Goal: Information Seeking & Learning: Learn about a topic

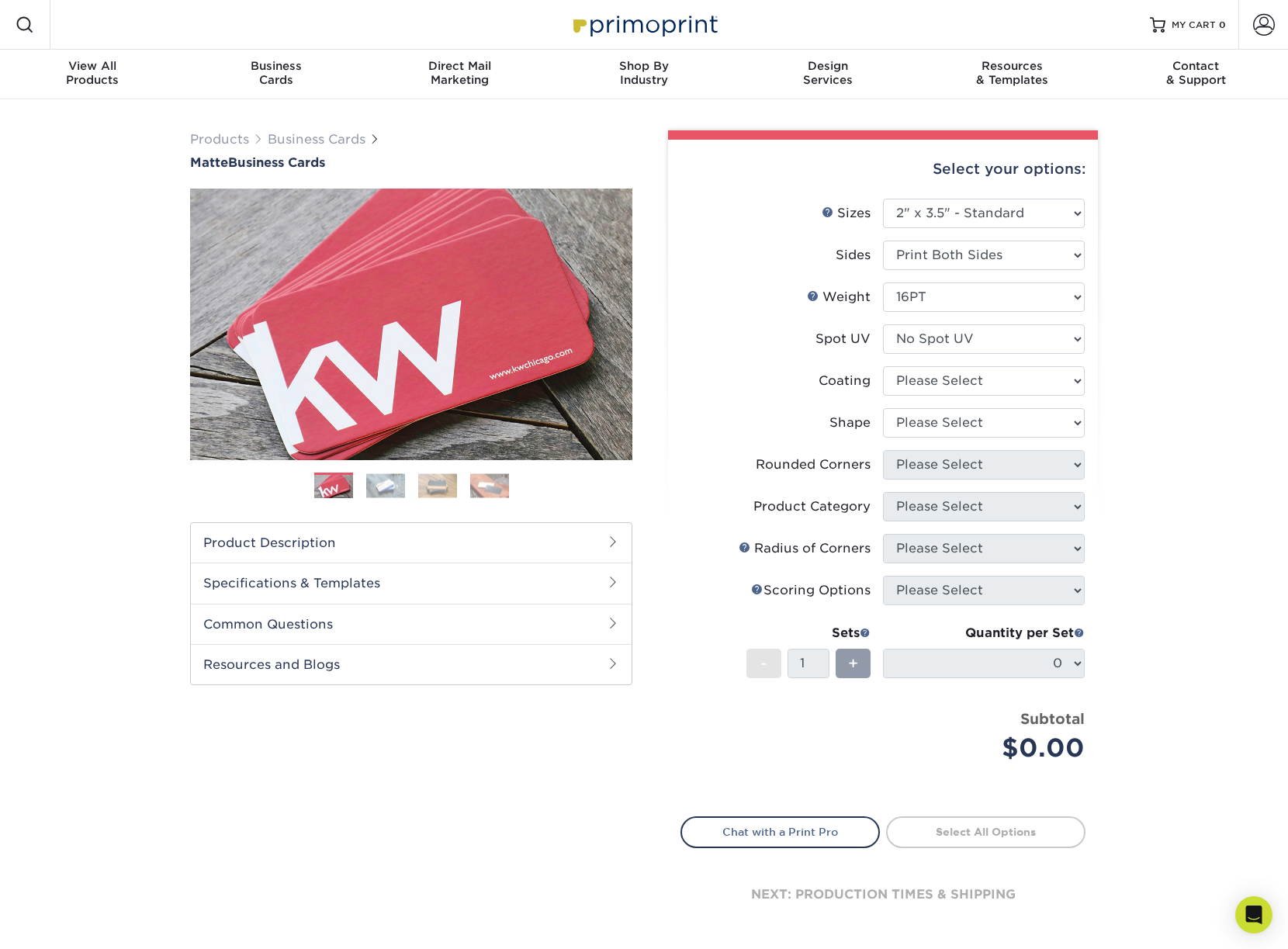
select select "2.00x3.50"
click at [107, 76] on div "View All Products" at bounding box center [92, 72] width 184 height 28
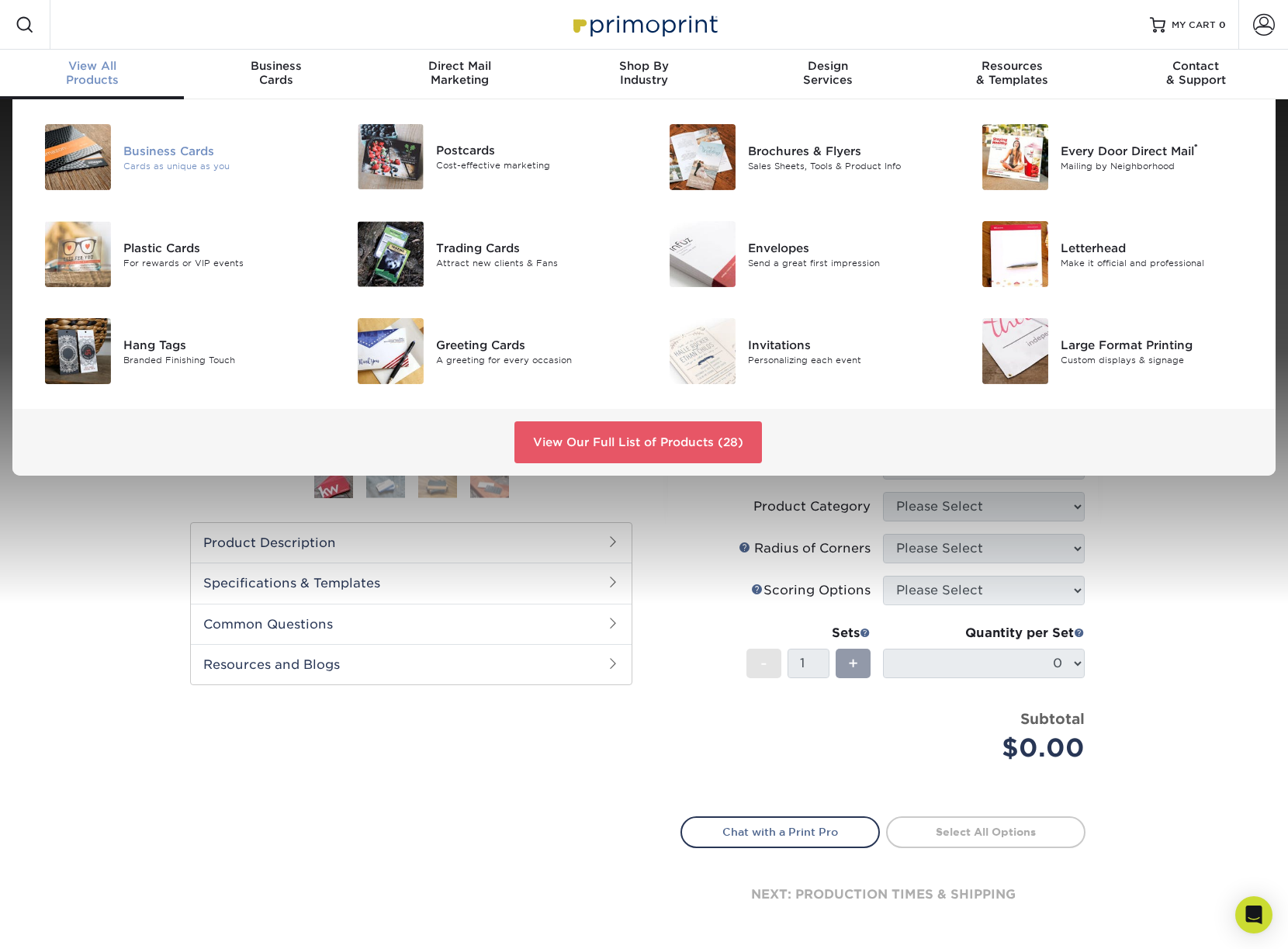
click at [186, 159] on div "Cards as unique as you" at bounding box center [222, 165] width 196 height 13
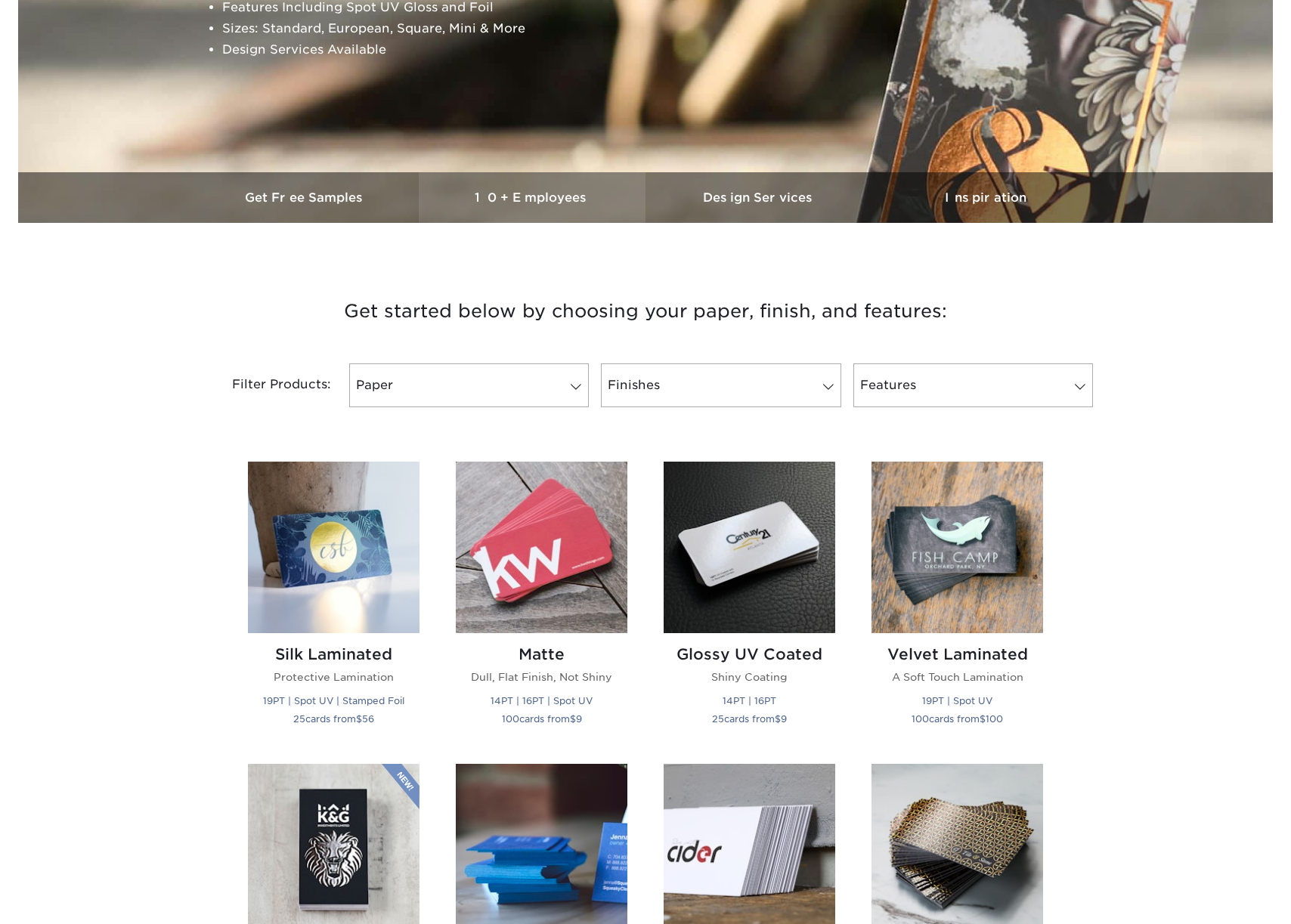
scroll to position [307, 0]
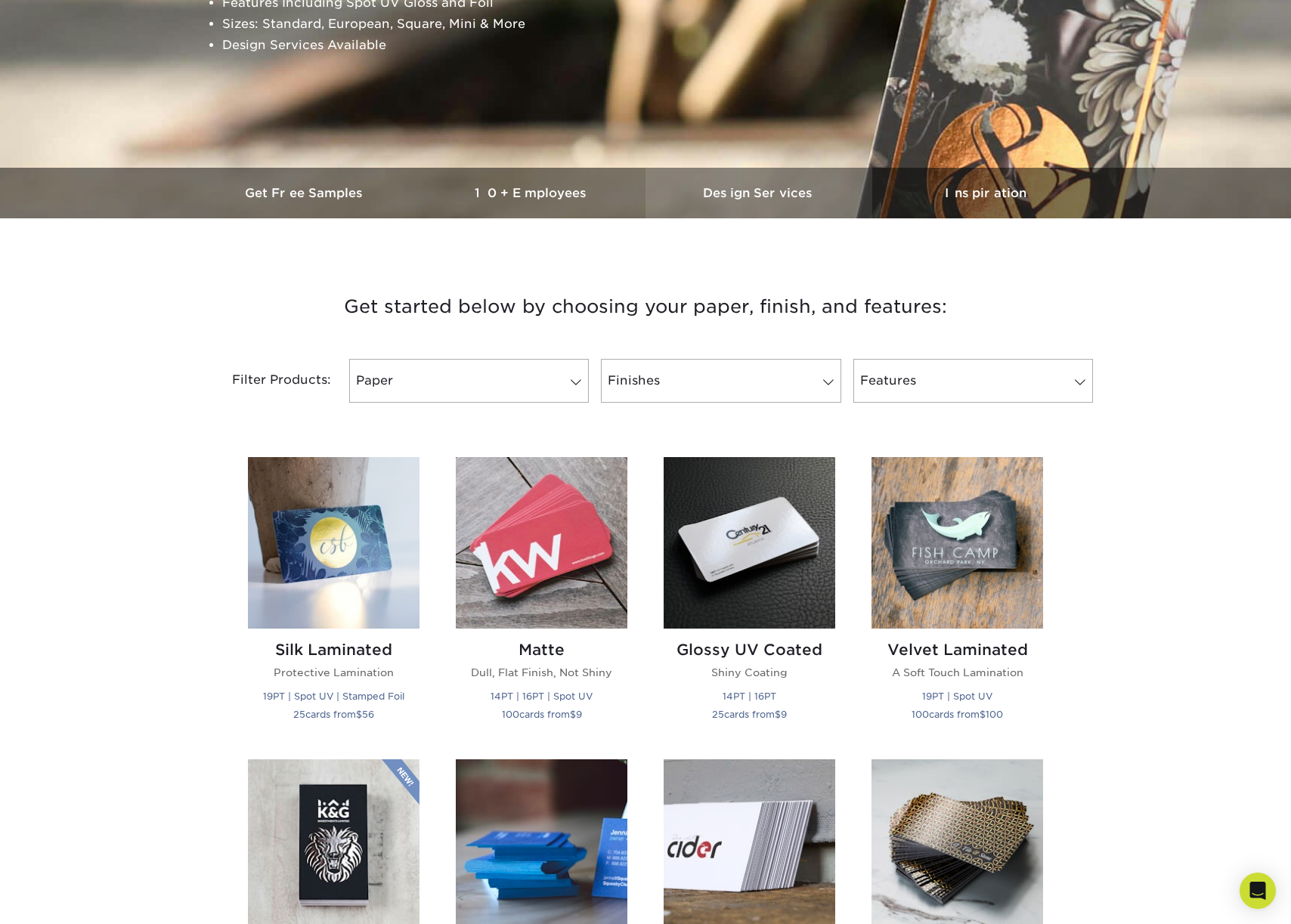
click at [708, 197] on h3 "Design Services" at bounding box center [758, 193] width 227 height 15
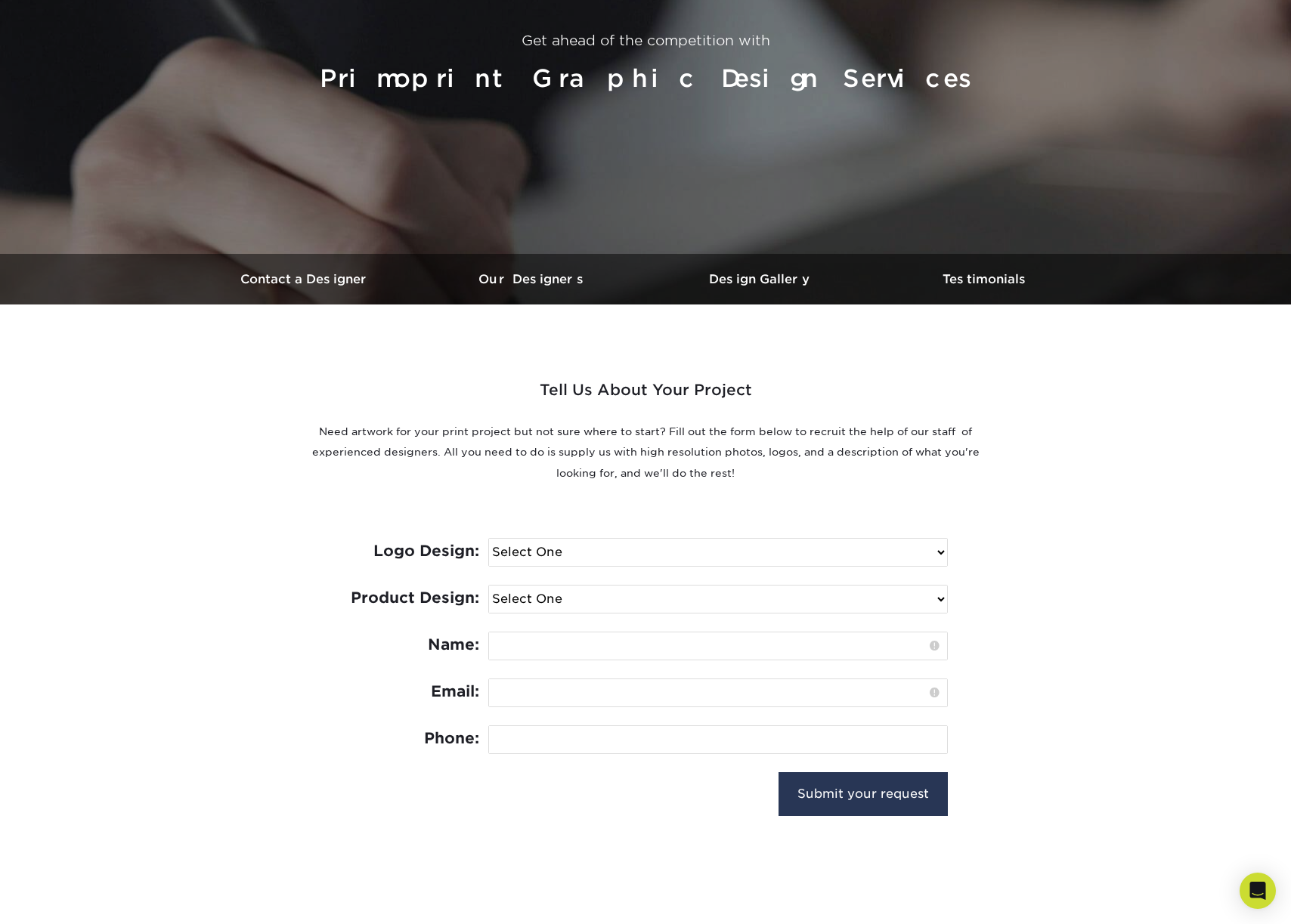
scroll to position [285, 0]
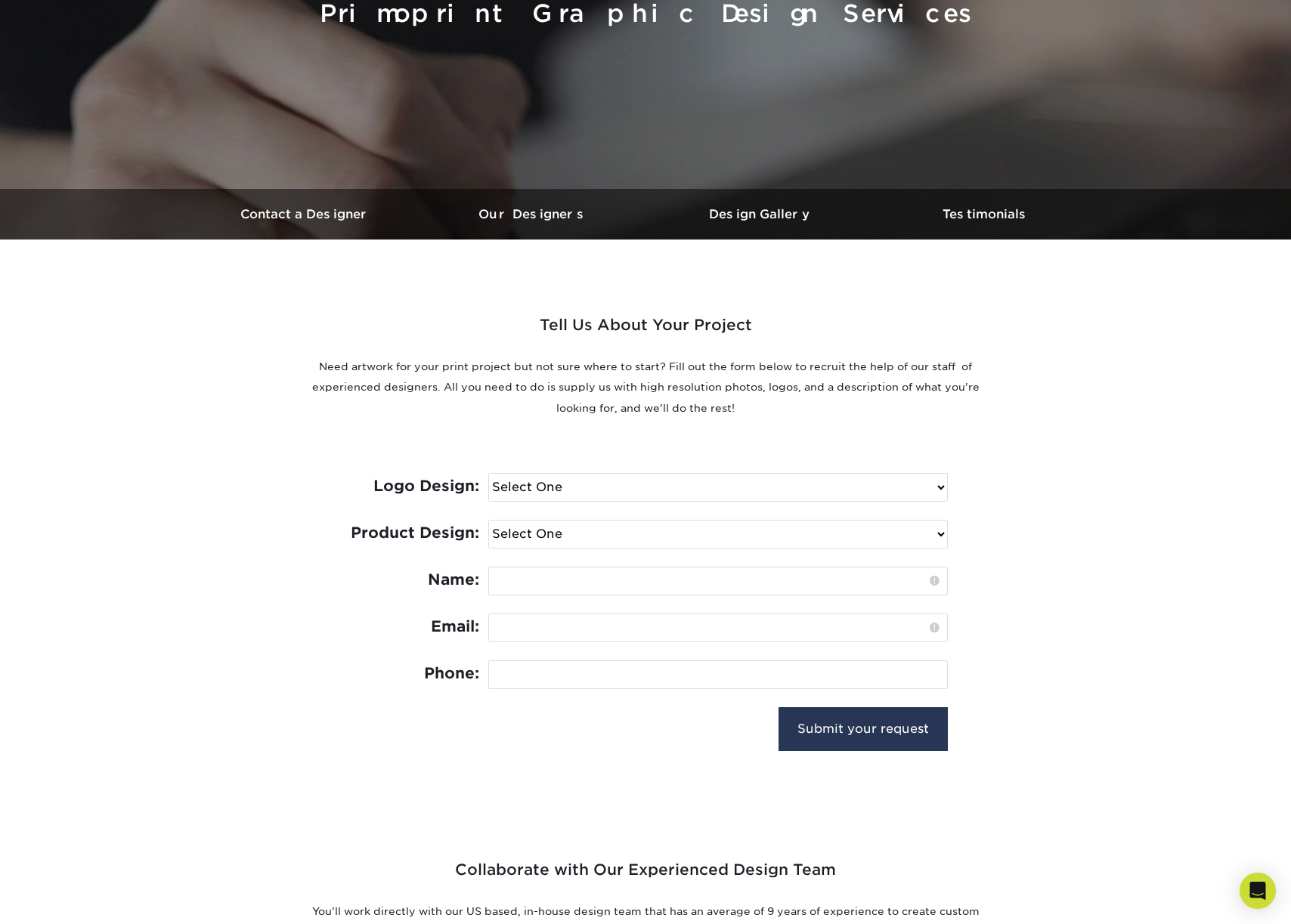
click at [583, 495] on select "Select One I need a logo design: $300 No thank you" at bounding box center [718, 487] width 458 height 27
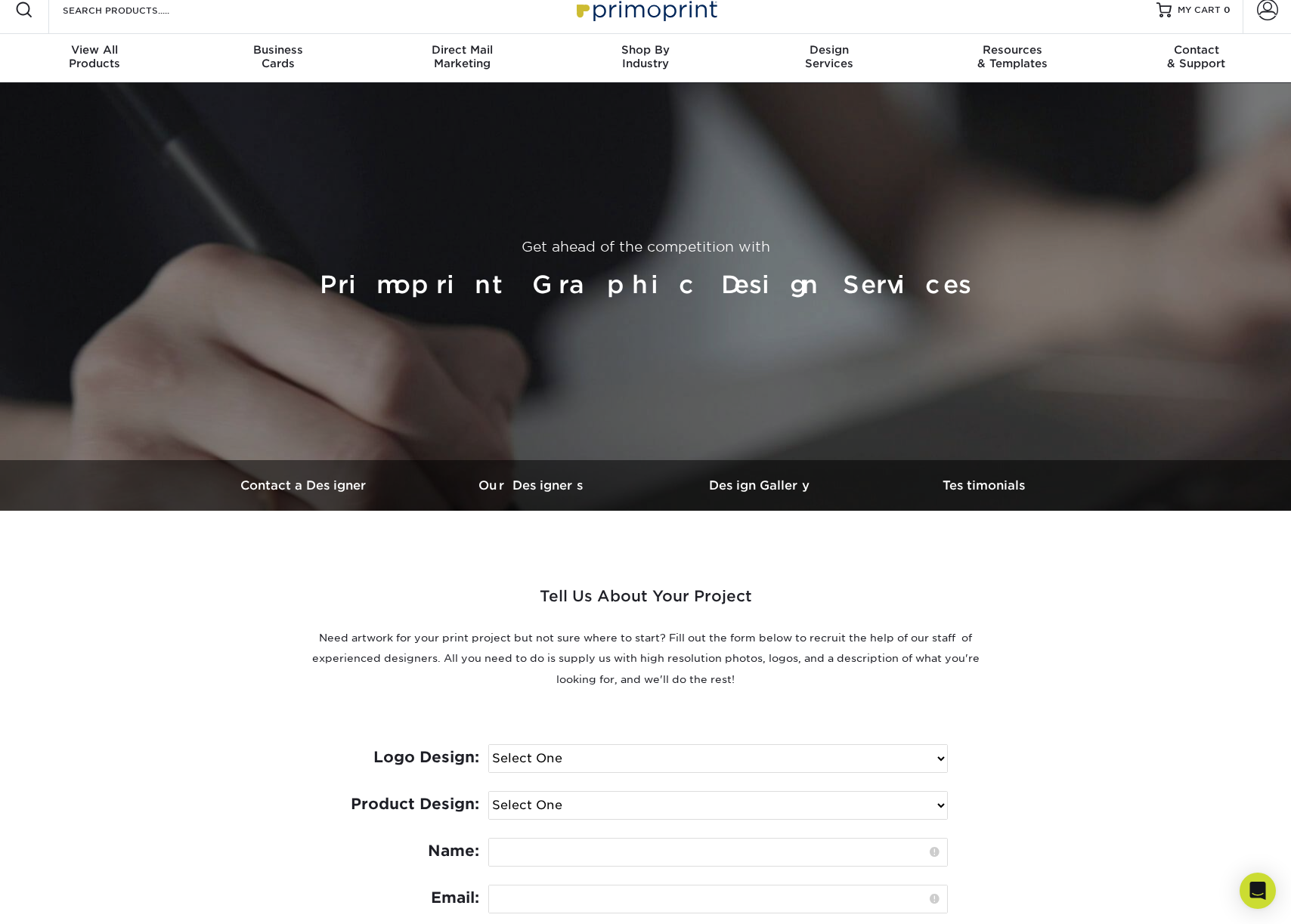
scroll to position [4, 0]
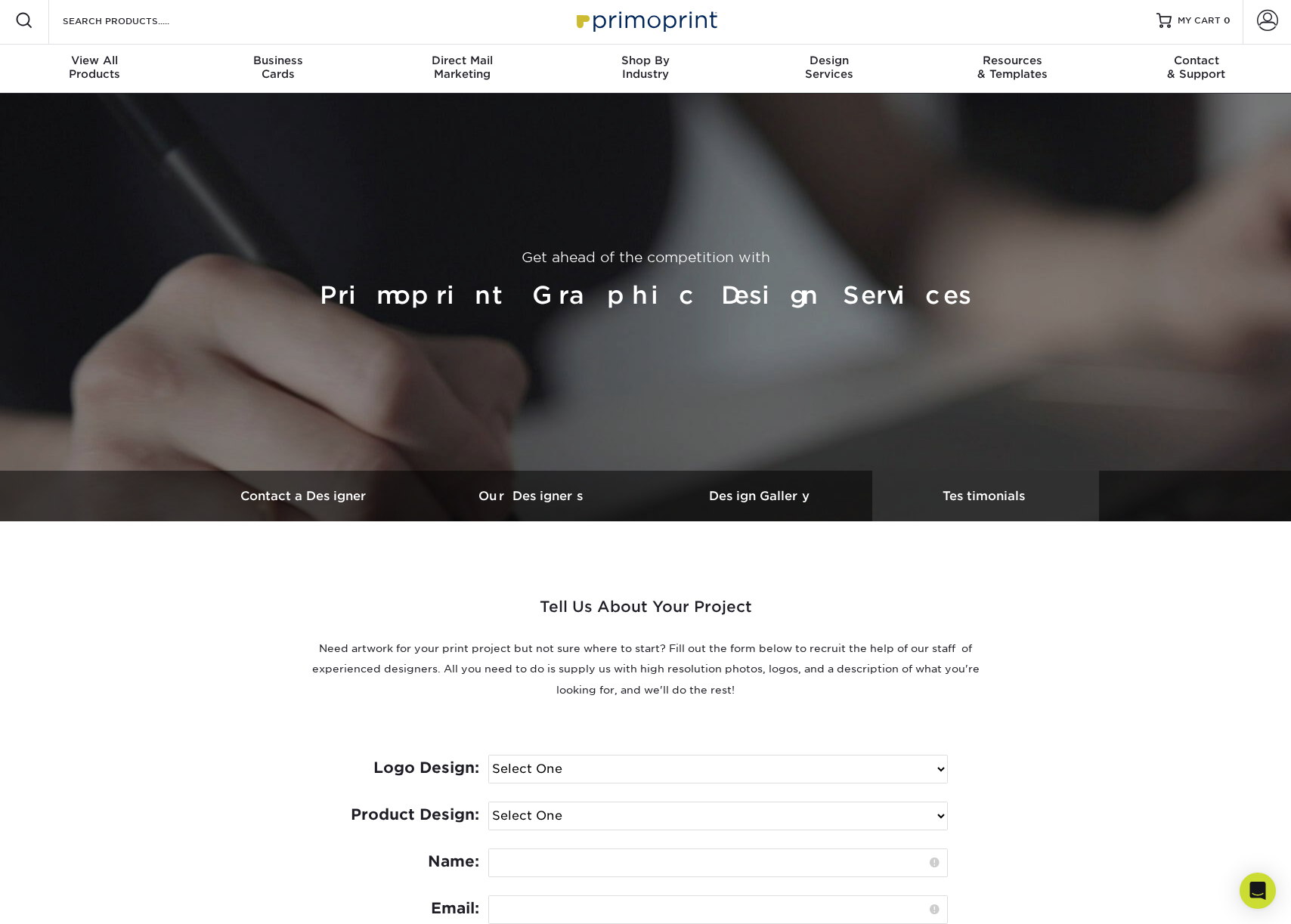
click at [951, 495] on h3 "Testimonials" at bounding box center [985, 496] width 227 height 15
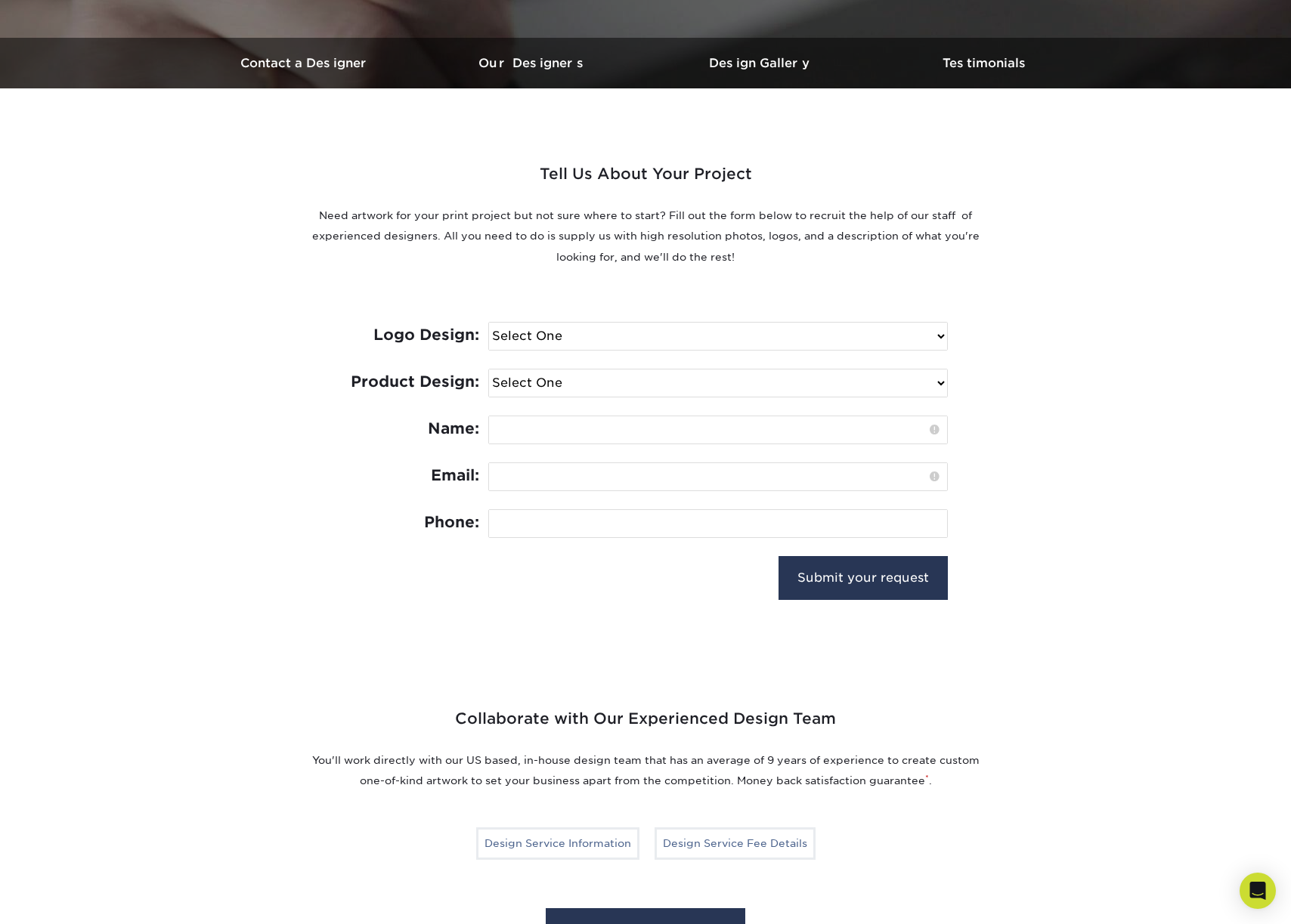
scroll to position [0, 0]
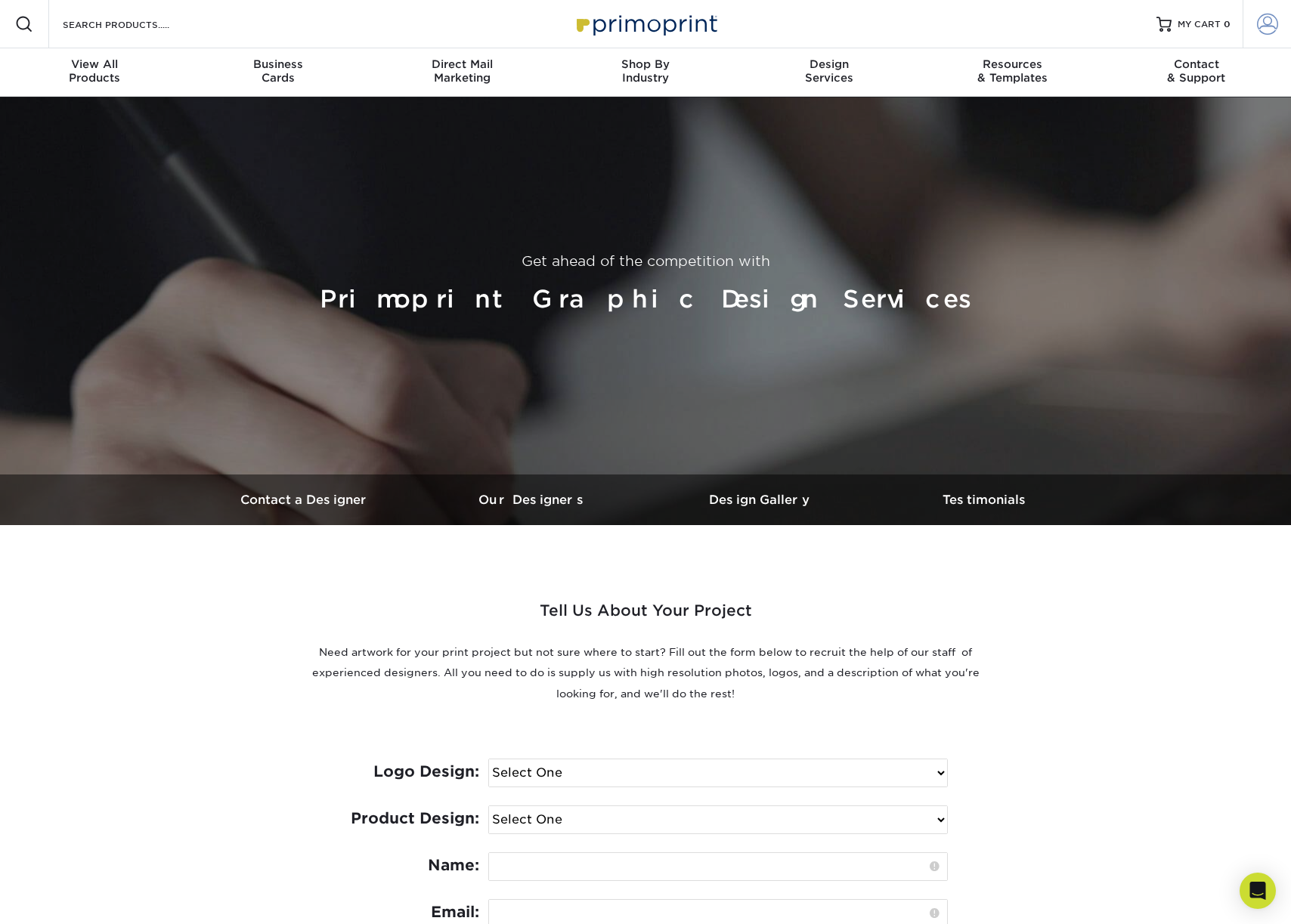
click at [1248, 30] on link "Account" at bounding box center [1266, 24] width 48 height 48
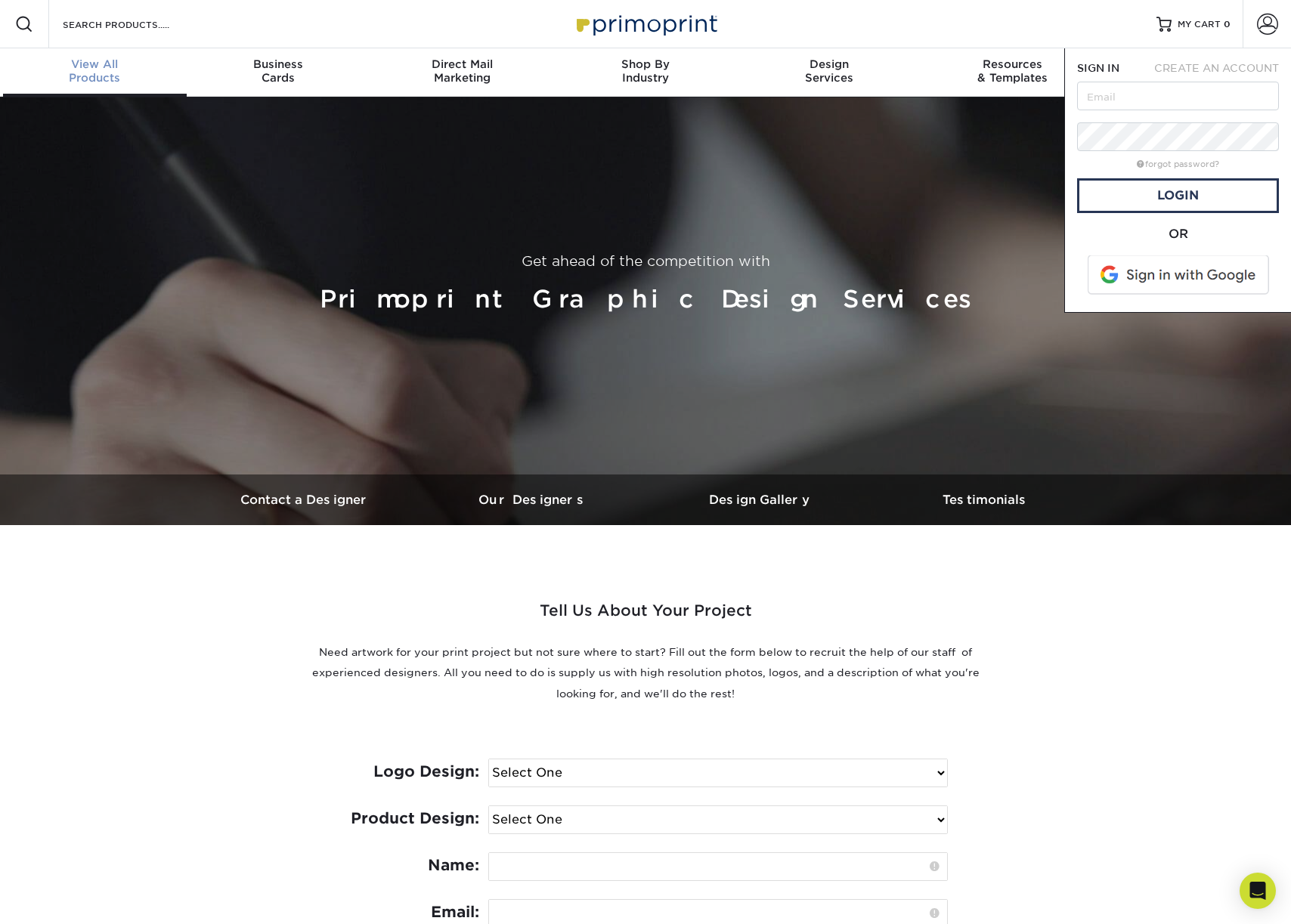
click at [137, 75] on div "View All Products" at bounding box center [95, 70] width 184 height 27
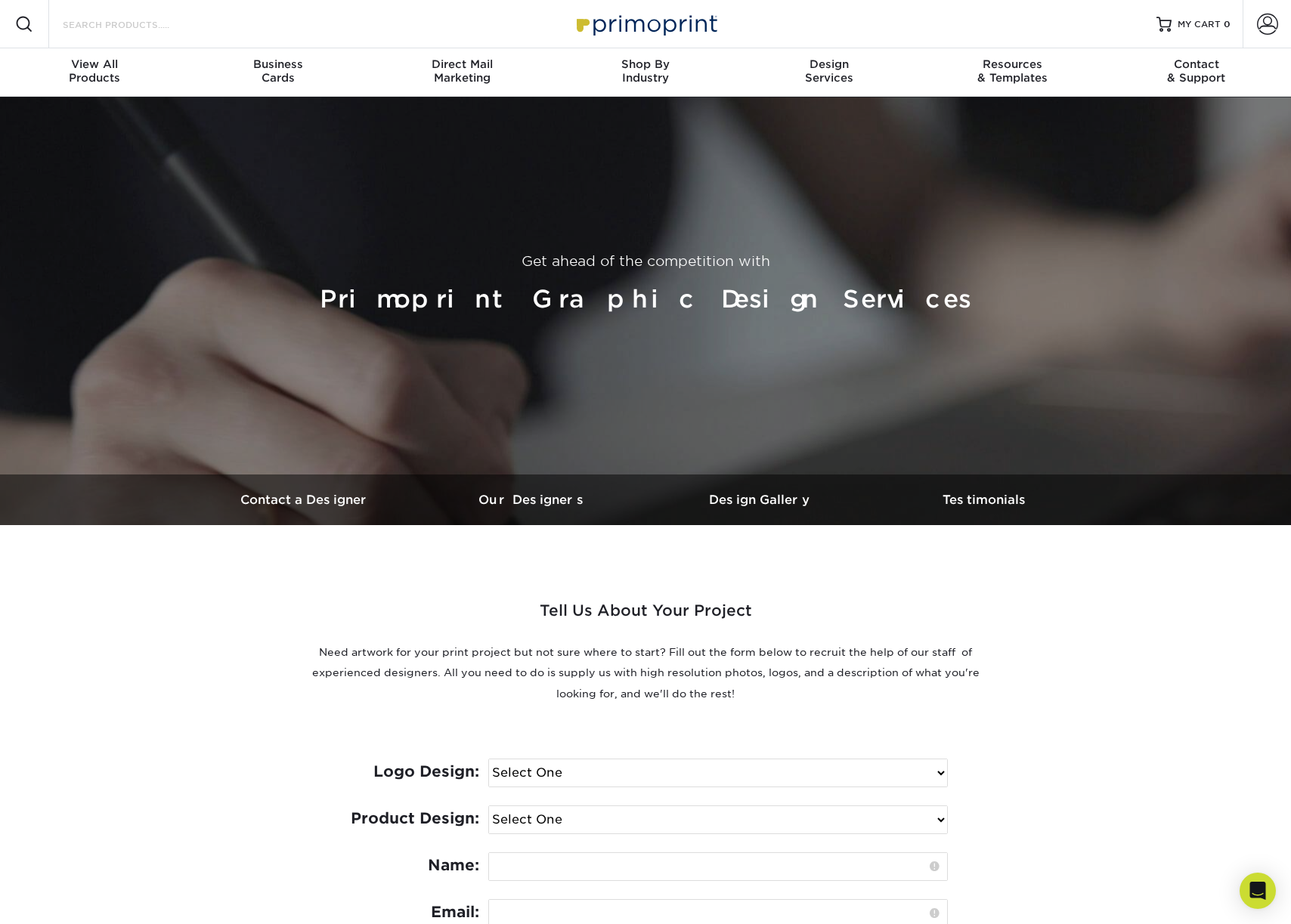
click at [87, 29] on input "Search Products" at bounding box center [135, 24] width 147 height 18
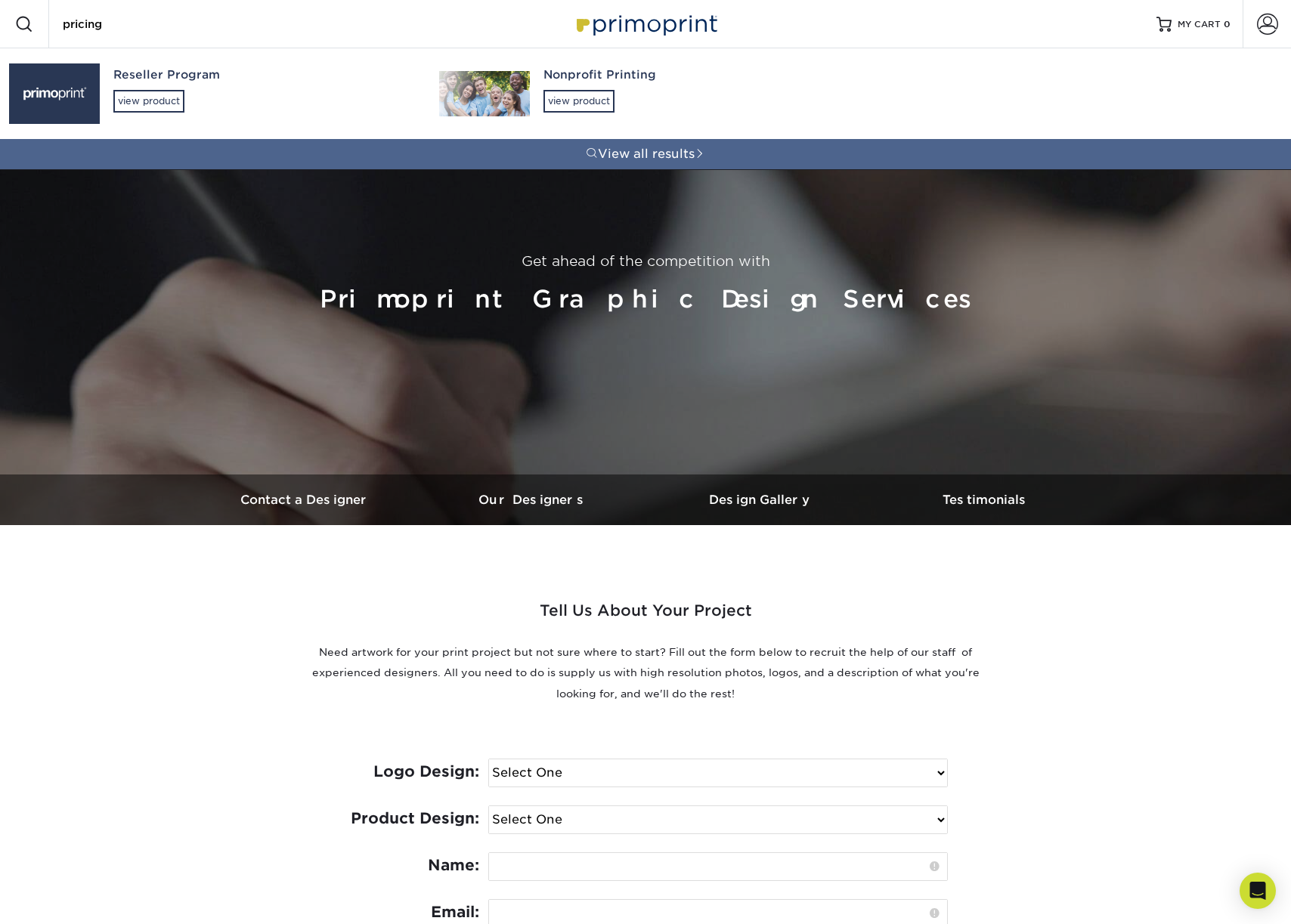
type input "pricing"
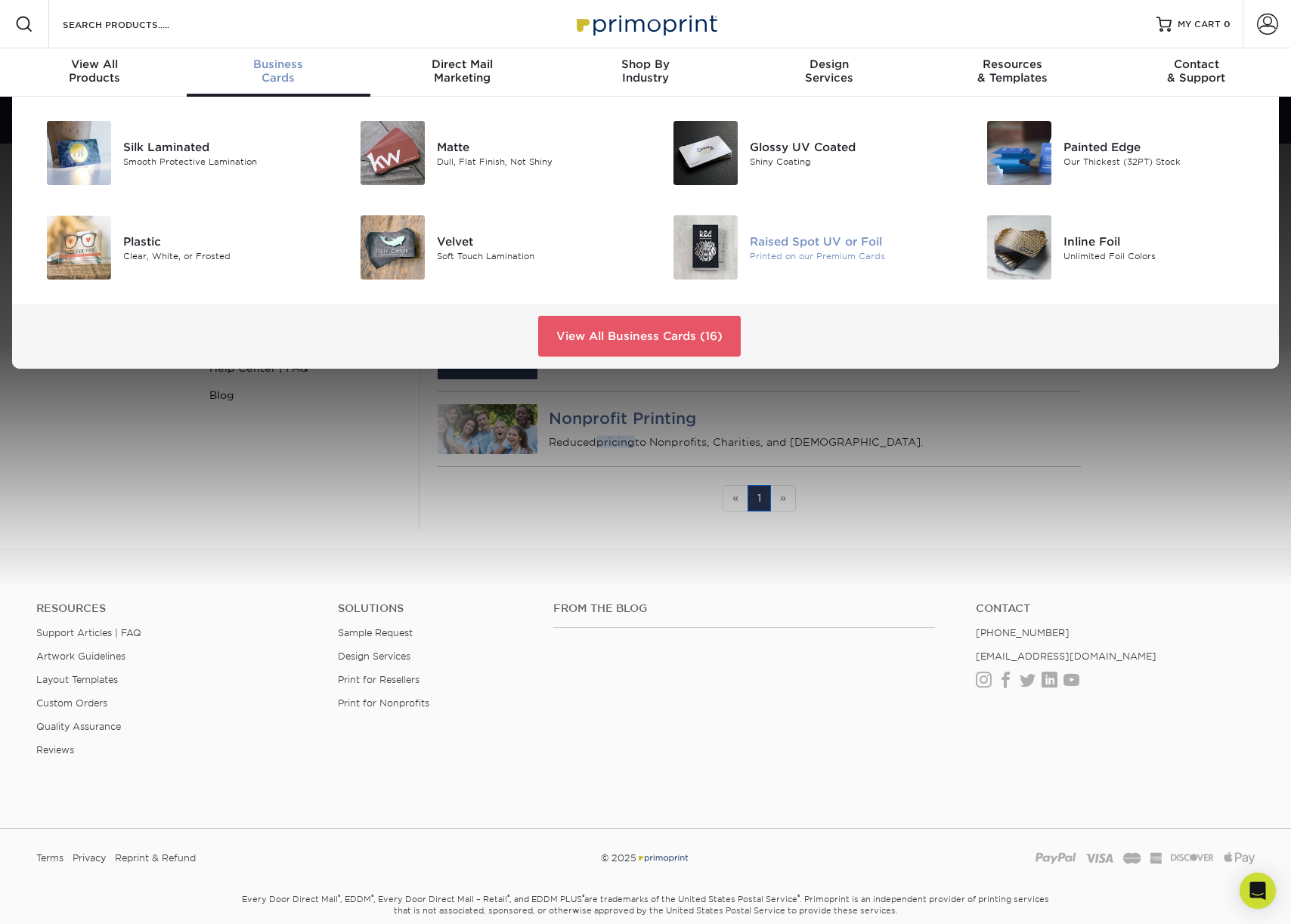
click at [793, 249] on div "Printed on our Premium Cards" at bounding box center [848, 256] width 197 height 13
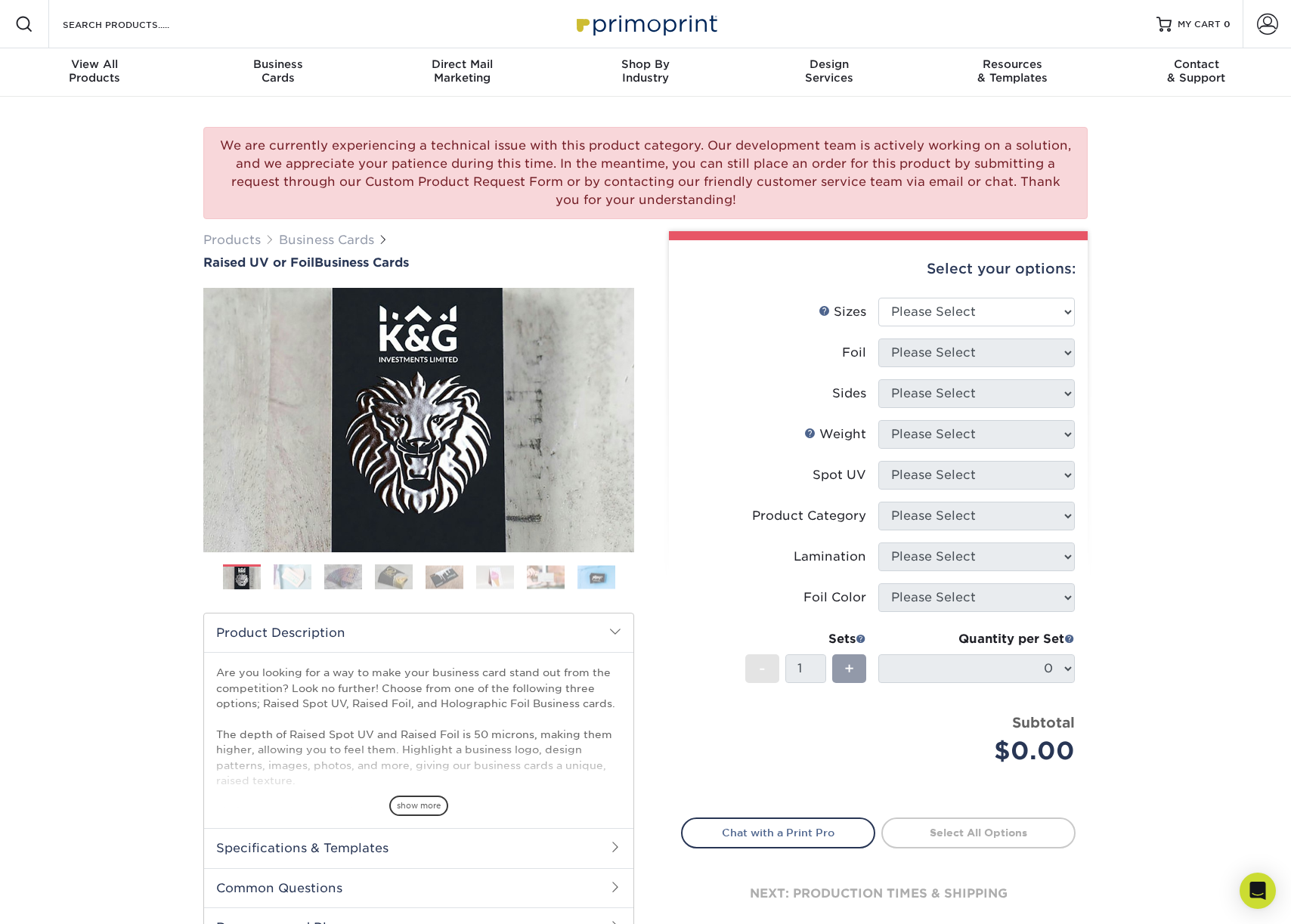
click at [502, 581] on img at bounding box center [495, 576] width 38 height 24
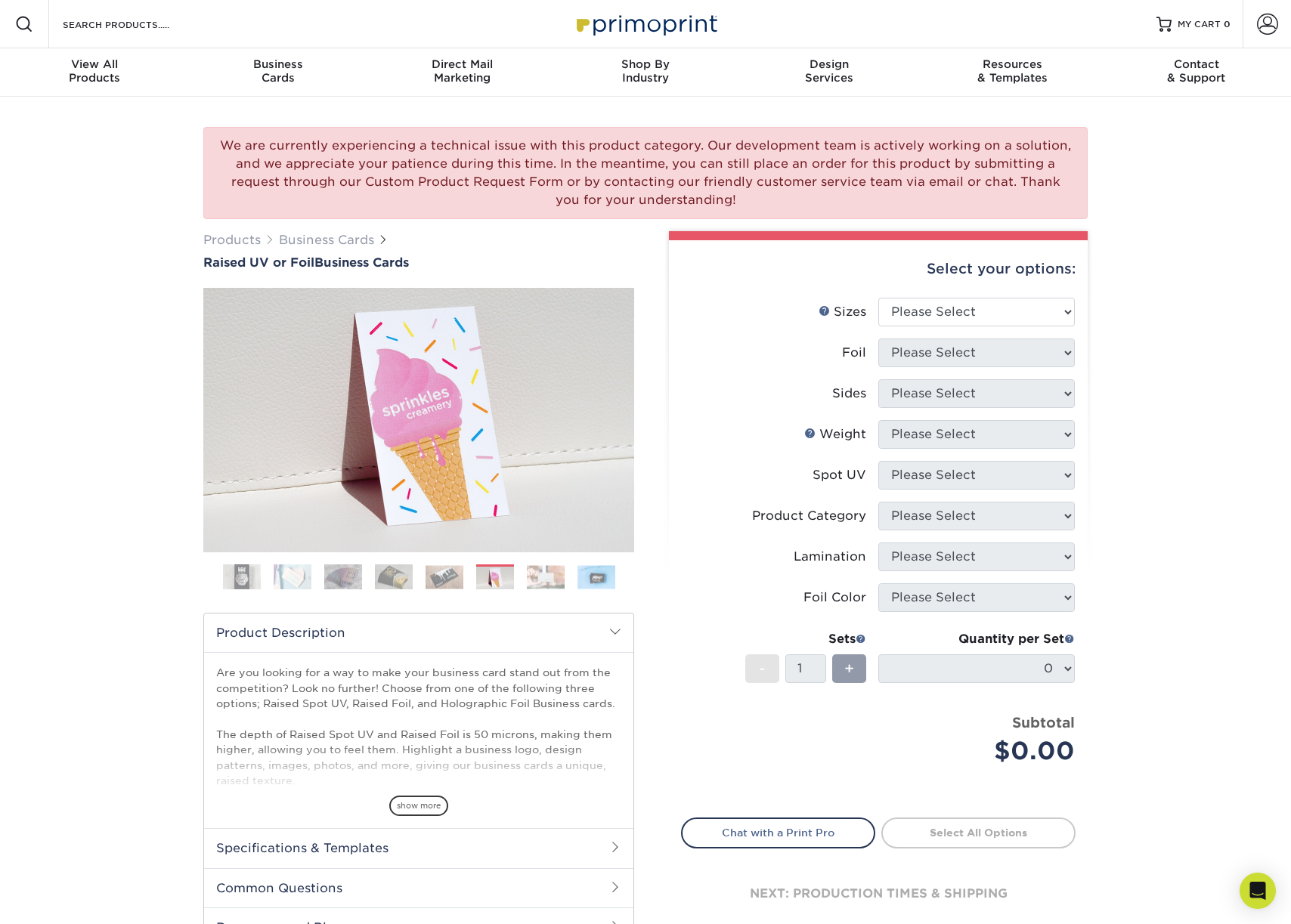
click at [448, 584] on img at bounding box center [444, 576] width 38 height 24
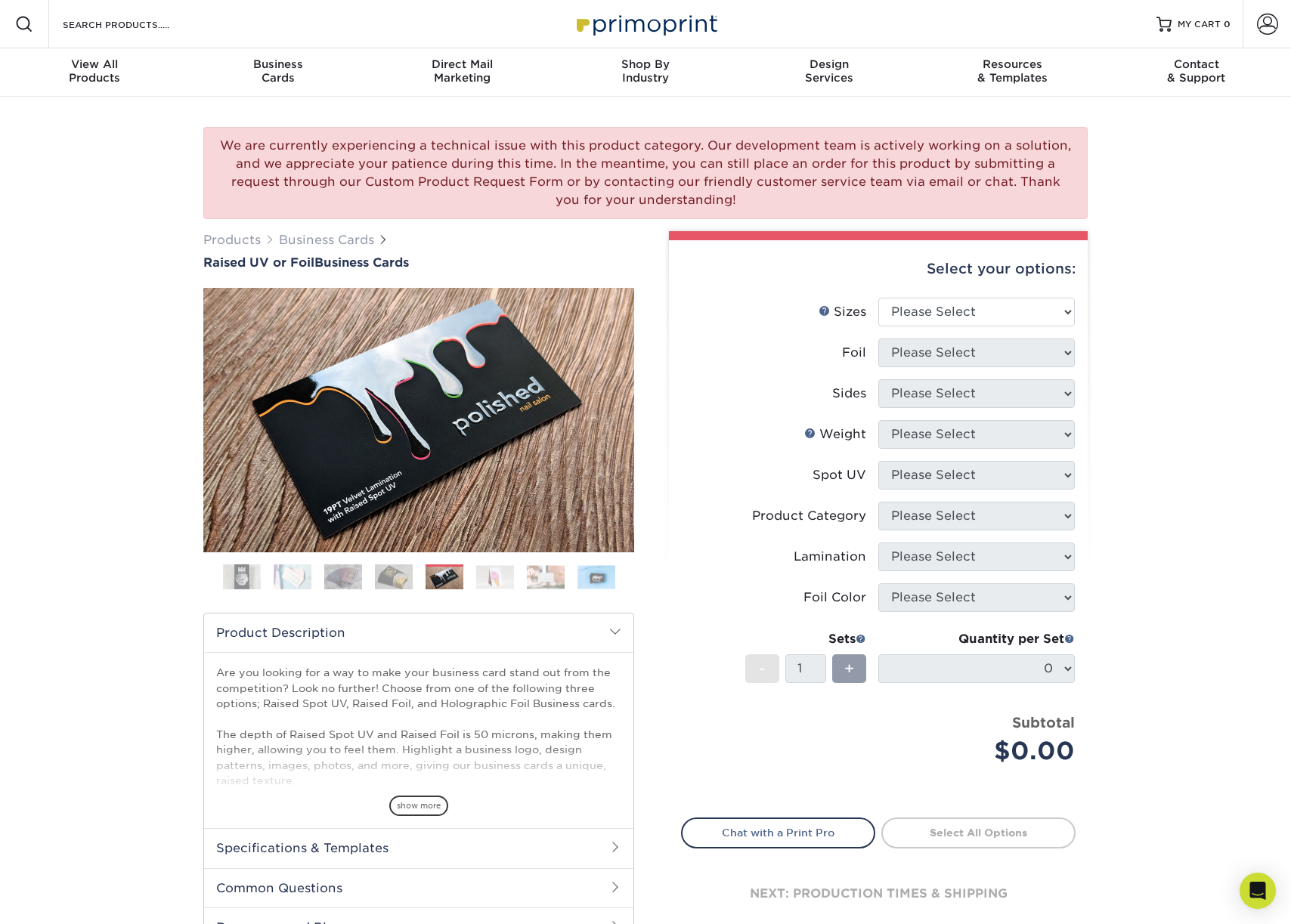
click at [301, 566] on img at bounding box center [293, 576] width 38 height 26
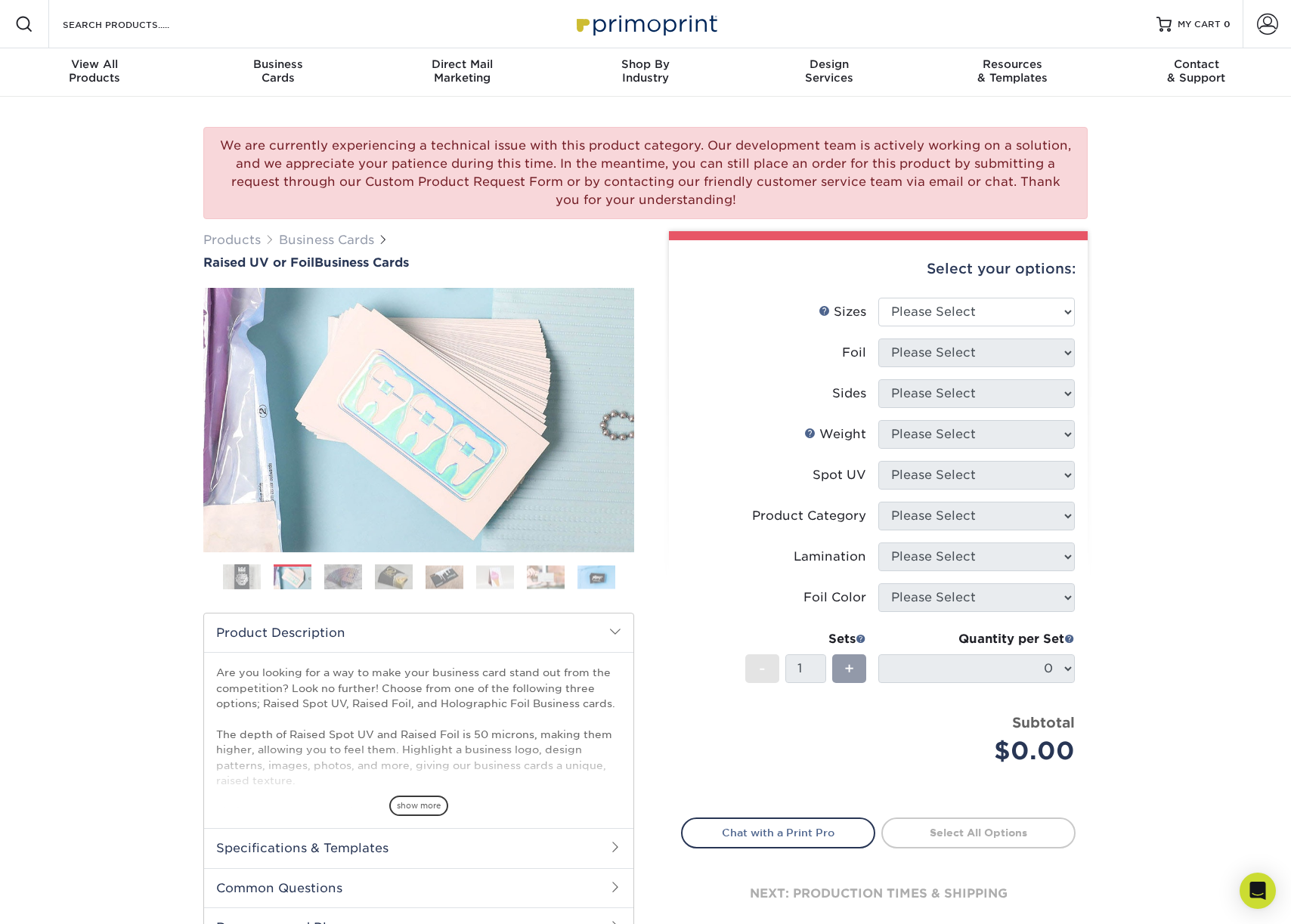
click at [329, 571] on img at bounding box center [343, 576] width 38 height 26
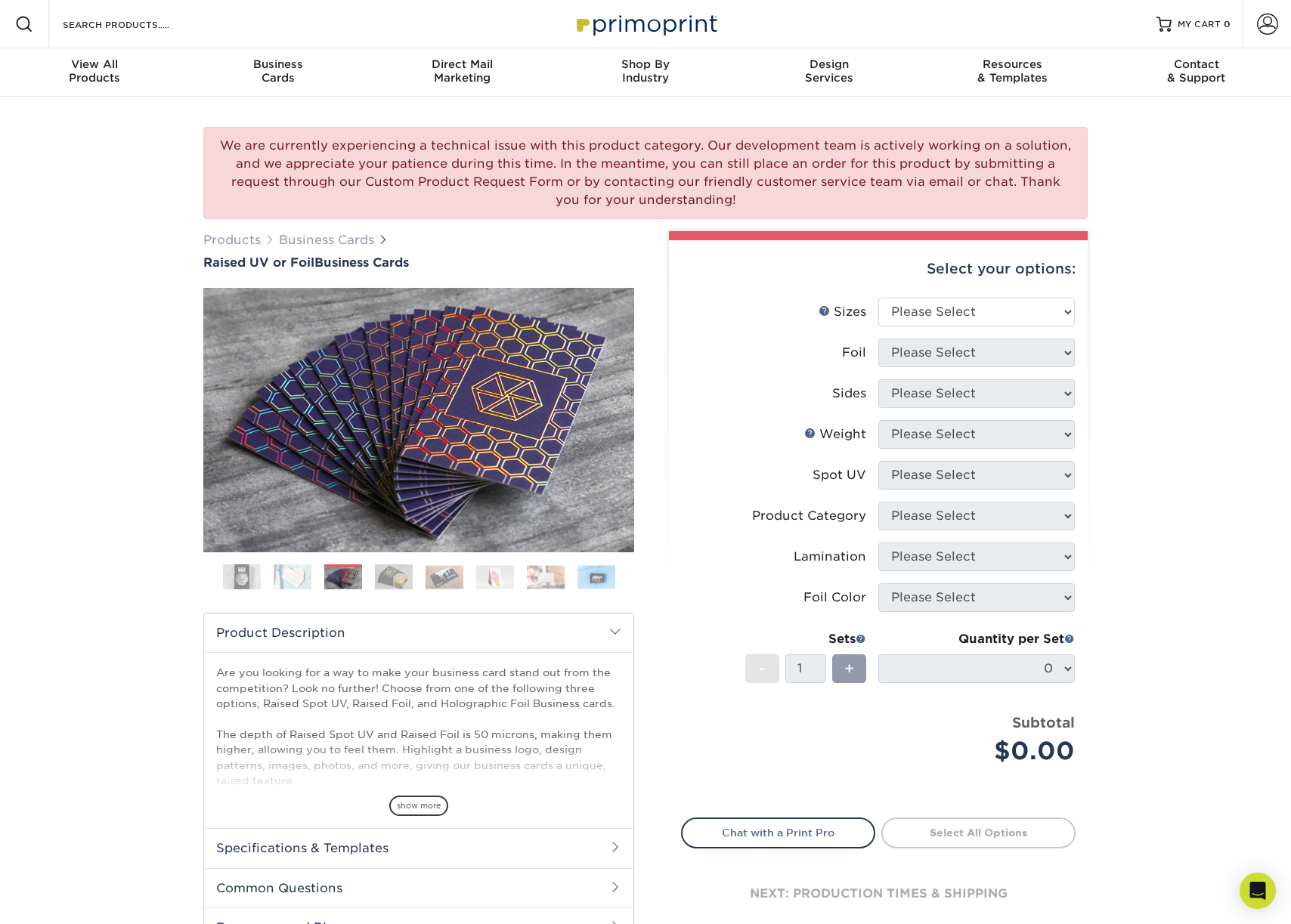
drag, startPoint x: 373, startPoint y: 568, endPoint x: 382, endPoint y: 568, distance: 9.0
click at [374, 568] on ol at bounding box center [419, 582] width 431 height 36
click at [396, 572] on img at bounding box center [394, 576] width 38 height 26
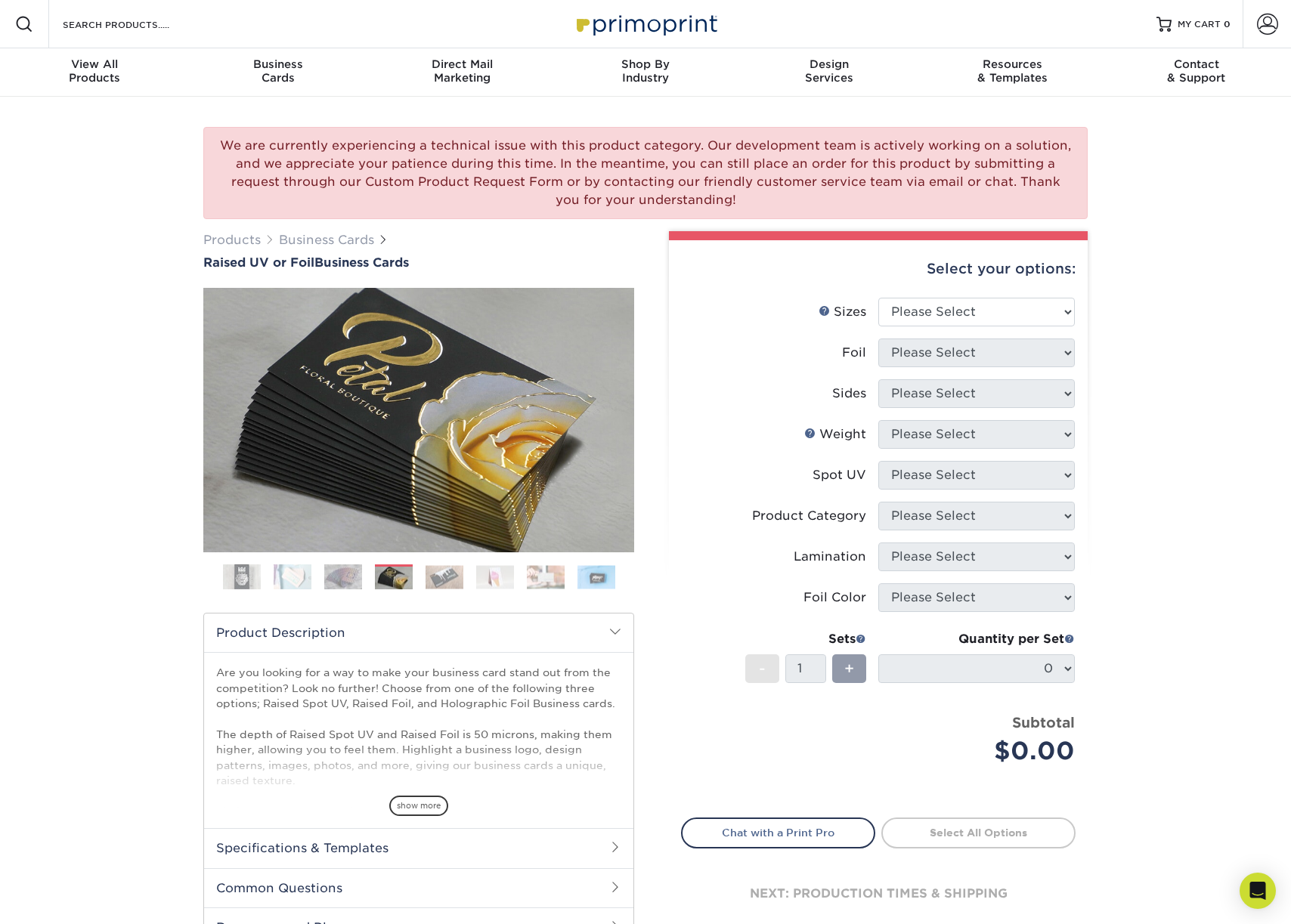
click at [531, 580] on img at bounding box center [546, 576] width 38 height 24
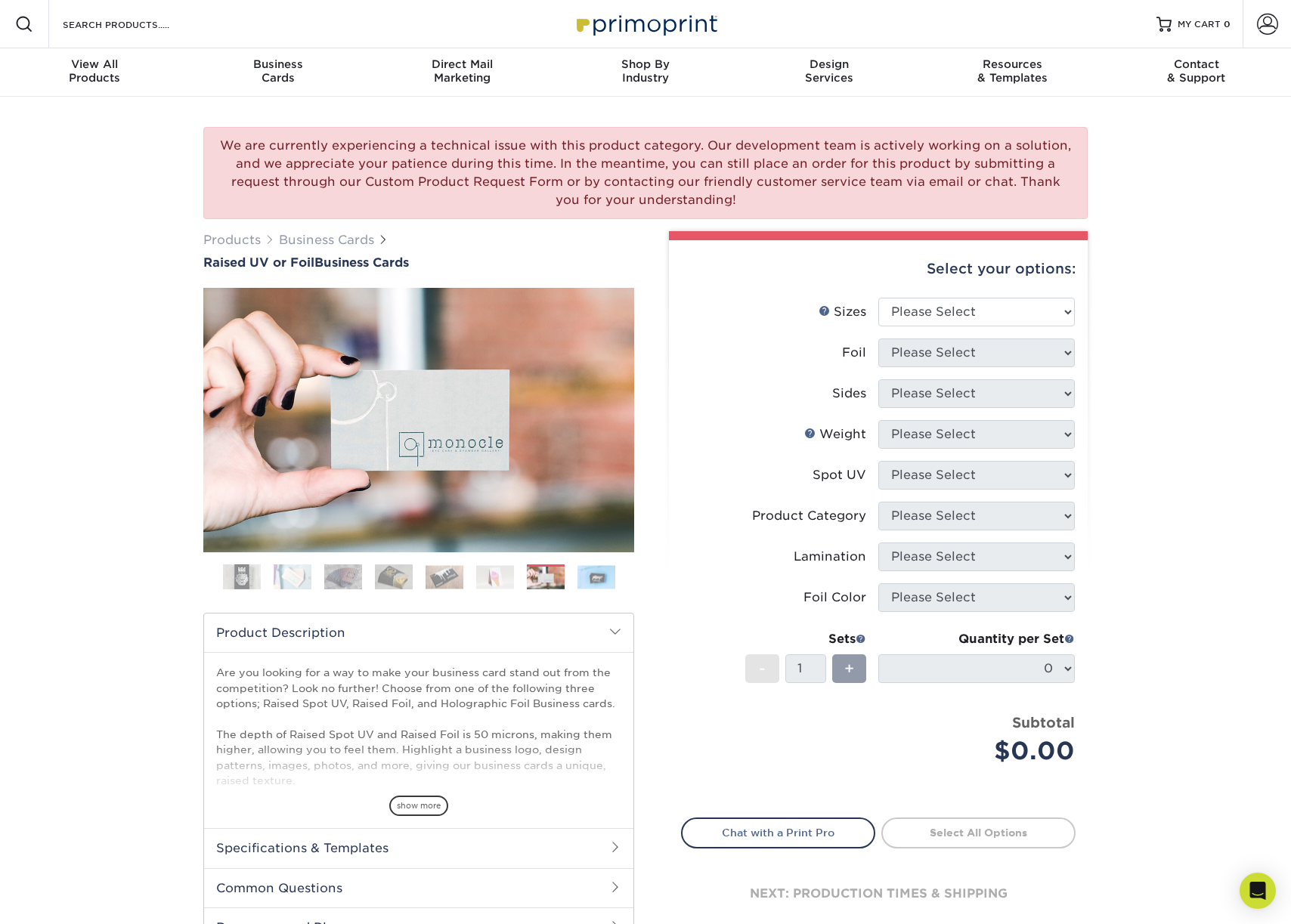
click at [601, 574] on img at bounding box center [596, 576] width 38 height 24
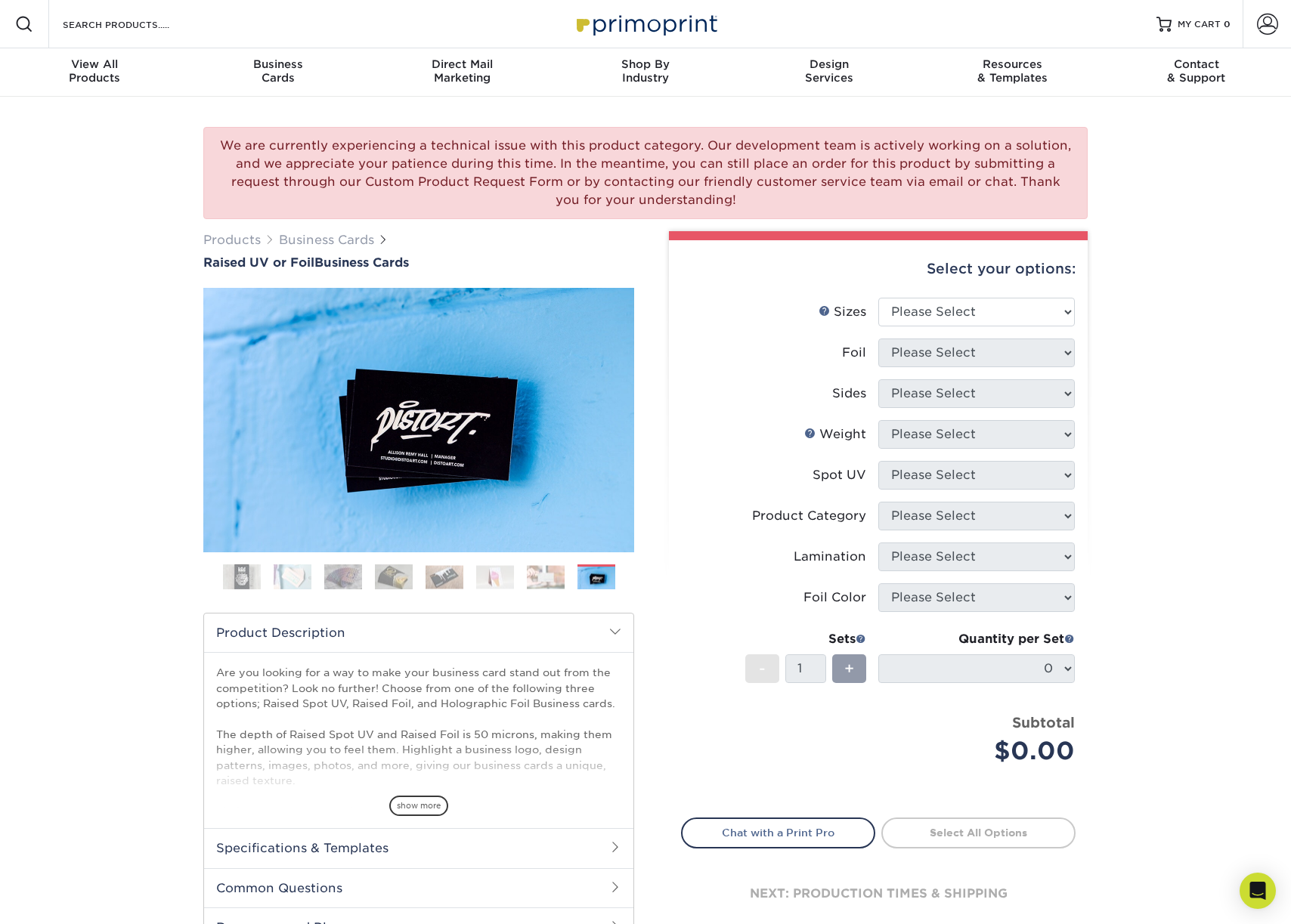
click at [546, 576] on img at bounding box center [546, 576] width 38 height 24
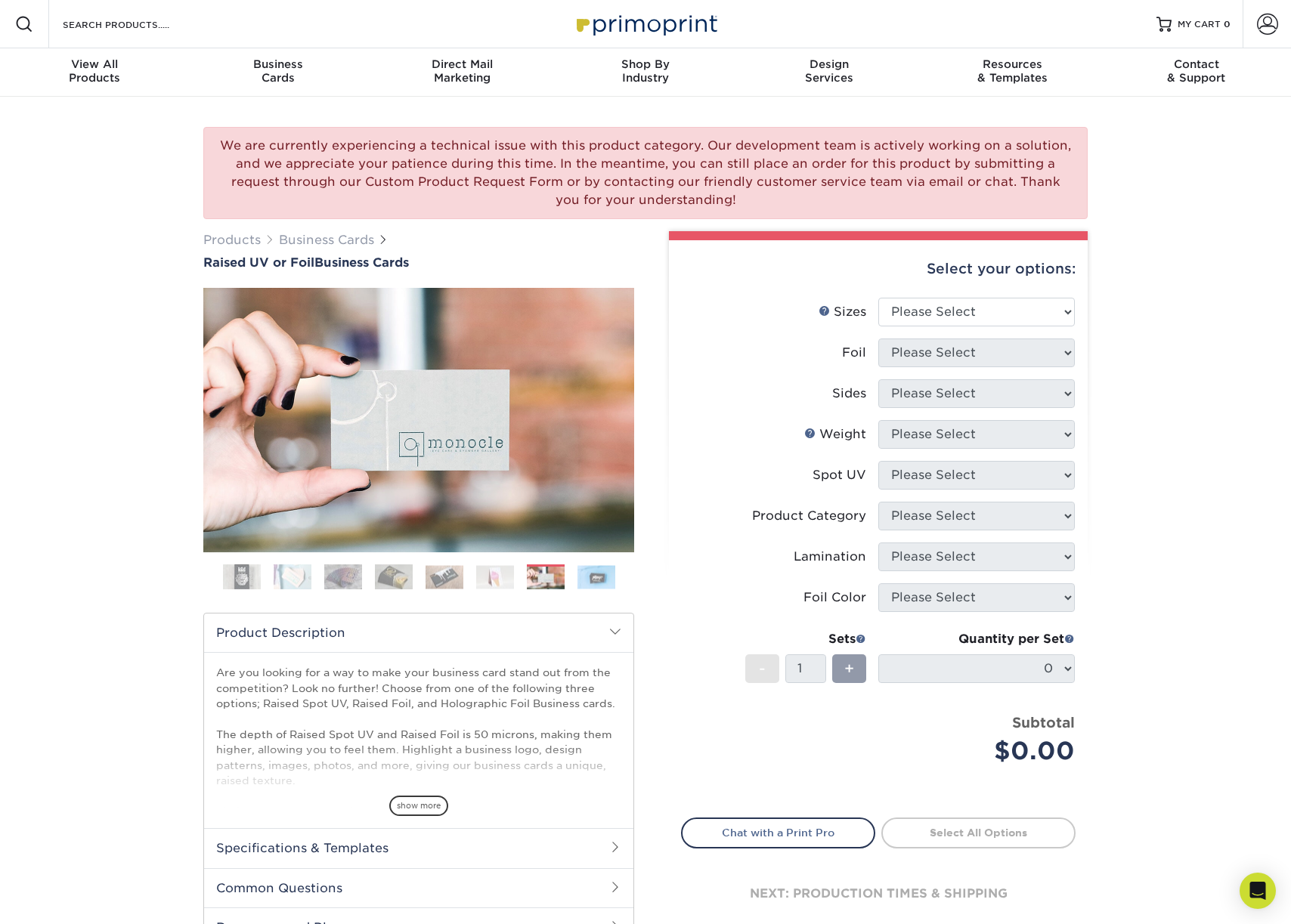
click at [443, 575] on img at bounding box center [444, 576] width 38 height 24
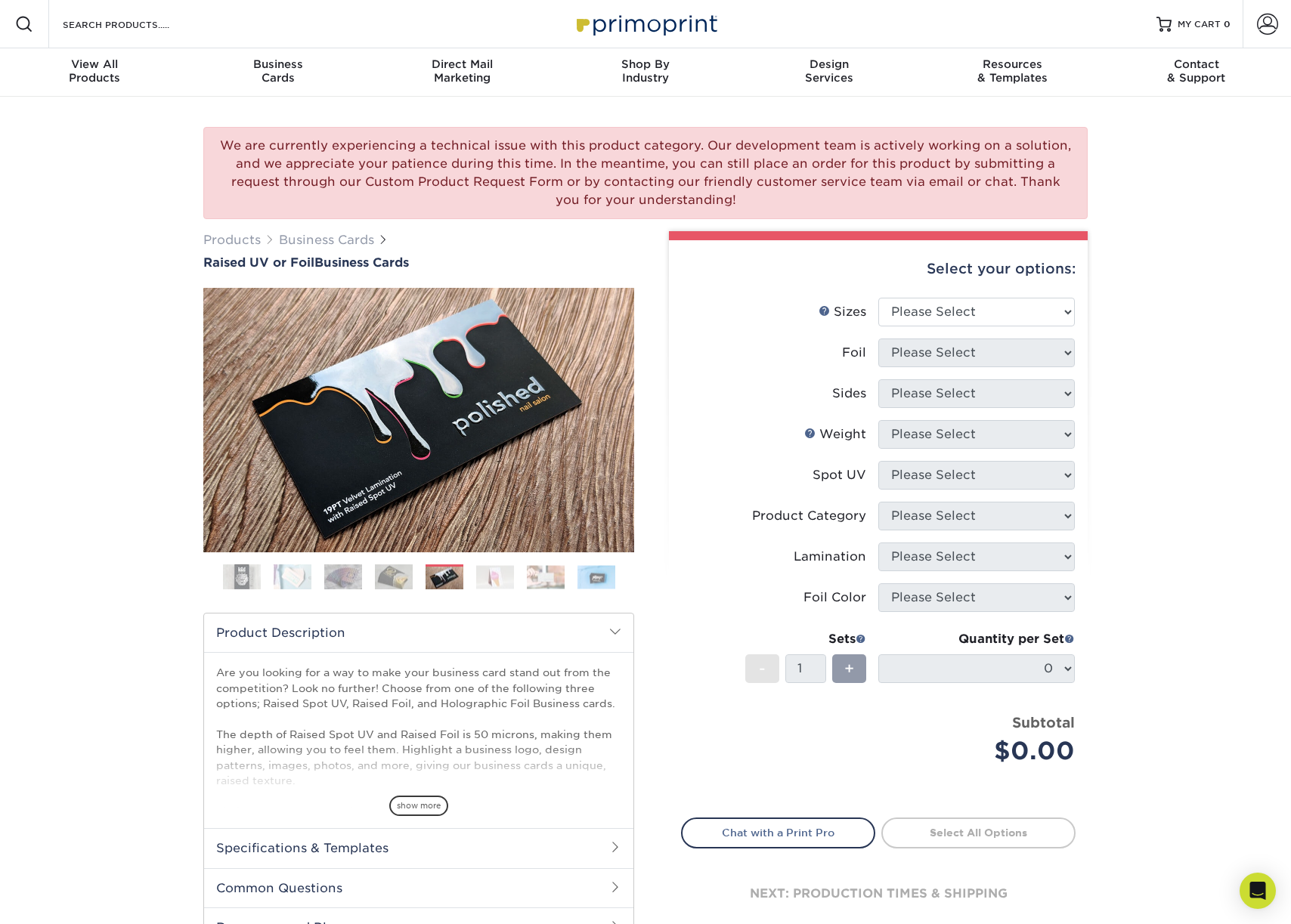
click at [488, 578] on img at bounding box center [495, 576] width 38 height 24
